Goal: Task Accomplishment & Management: Use online tool/utility

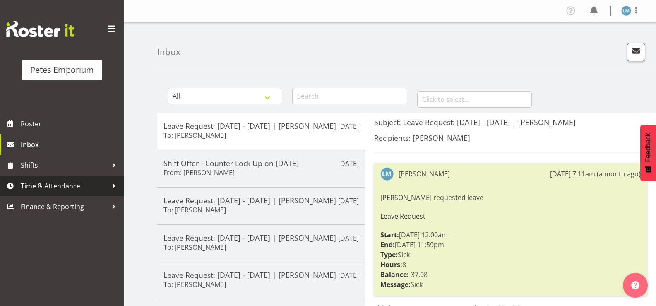
click at [42, 187] on span "Time & Attendance" at bounding box center [64, 186] width 87 height 12
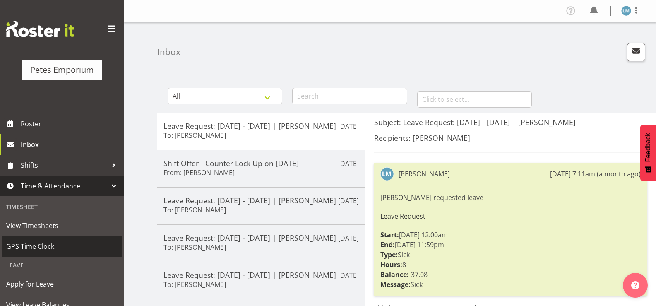
click at [45, 247] on span "GPS Time Clock" at bounding box center [62, 246] width 112 height 12
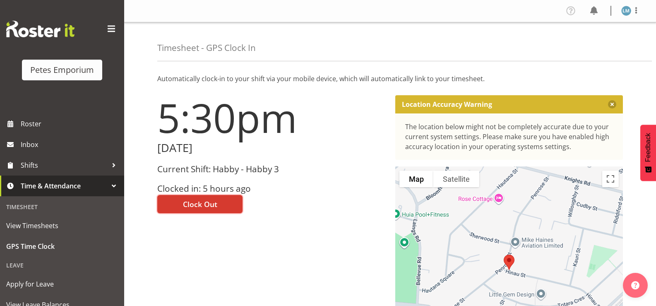
click at [200, 205] on span "Clock Out" at bounding box center [200, 204] width 34 height 11
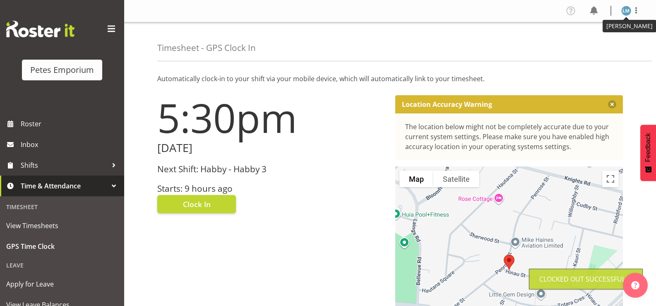
click at [626, 14] on img at bounding box center [626, 11] width 10 height 10
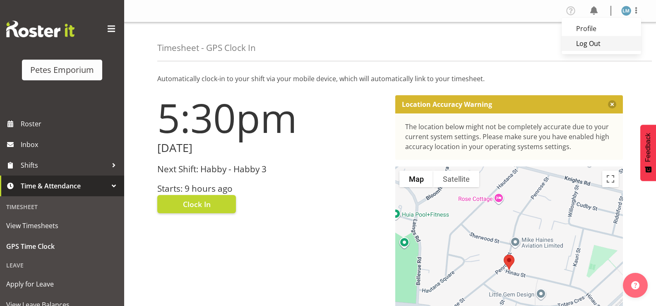
click at [596, 45] on link "Log Out" at bounding box center [600, 43] width 79 height 15
